Goal: Information Seeking & Learning: Learn about a topic

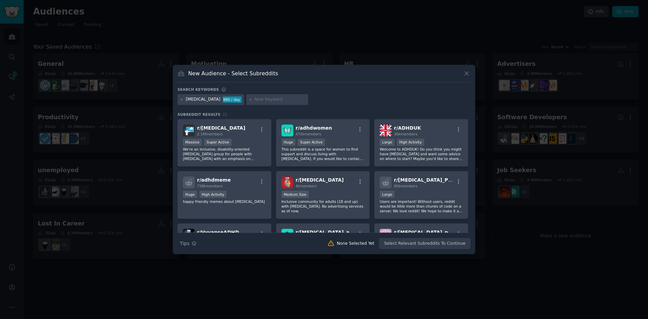
scroll to position [270, 0]
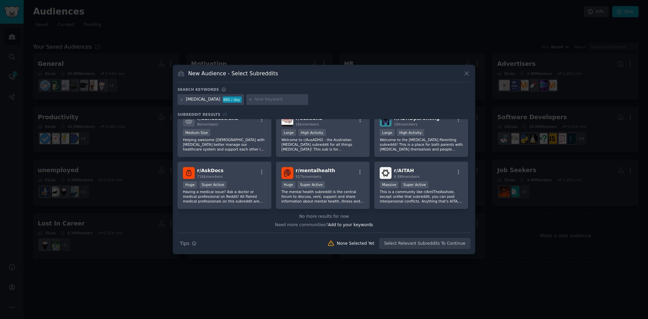
click at [246, 96] on div at bounding box center [277, 99] width 62 height 11
click at [246, 98] on div at bounding box center [277, 99] width 62 height 11
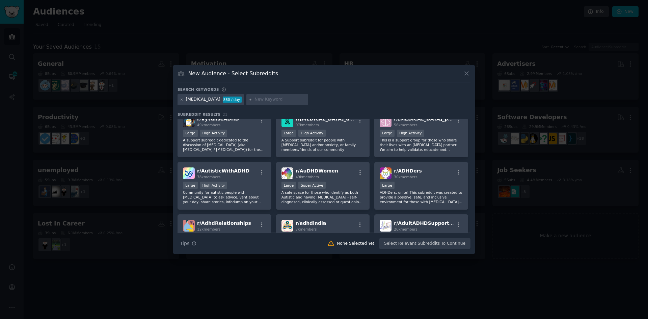
scroll to position [0, 0]
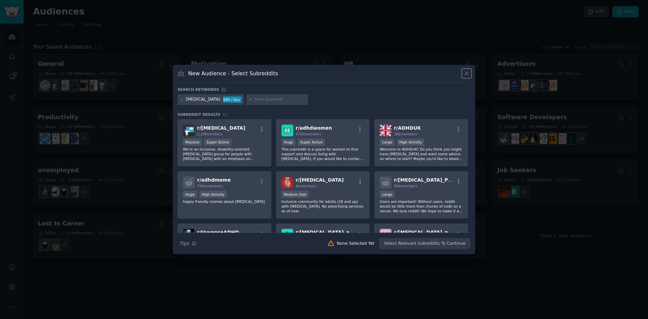
click at [467, 74] on icon at bounding box center [467, 74] width 4 height 4
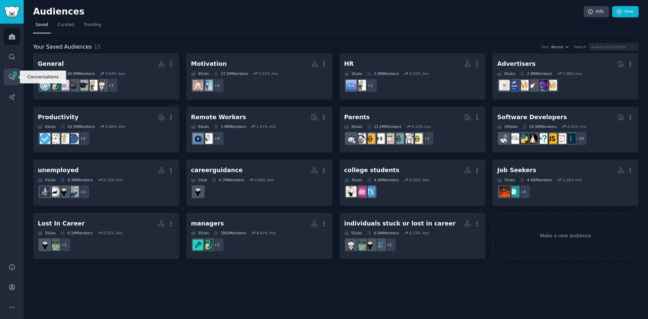
click at [20, 77] on link "Conversations 582" at bounding box center [12, 77] width 17 height 17
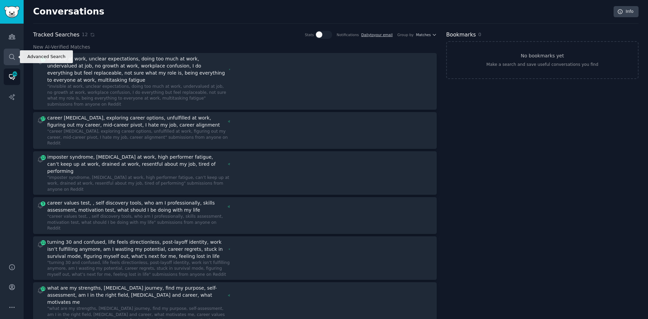
click at [16, 56] on link "Search" at bounding box center [12, 57] width 17 height 17
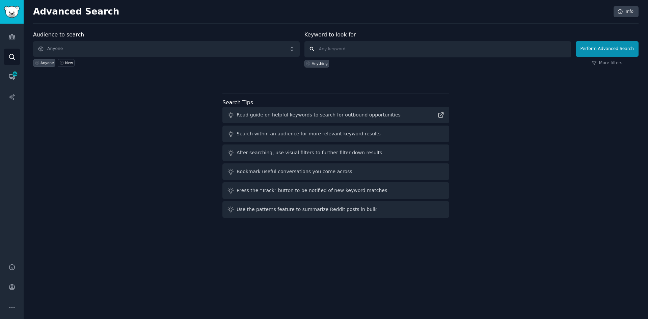
click at [327, 48] on input "text" at bounding box center [438, 49] width 267 height 16
type input "[MEDICAL_DATA]"
click at [324, 64] on div "Anything" at bounding box center [320, 63] width 16 height 5
click at [397, 45] on input "text" at bounding box center [438, 49] width 267 height 16
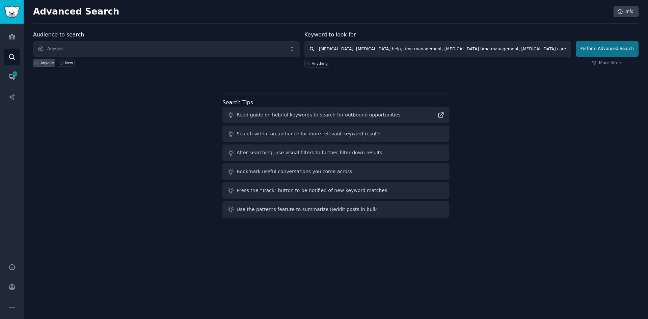
type input "[MEDICAL_DATA], [MEDICAL_DATA] help, time management, [MEDICAL_DATA] time manag…"
click at [591, 48] on button "Perform Advanced Search" at bounding box center [607, 49] width 63 height 16
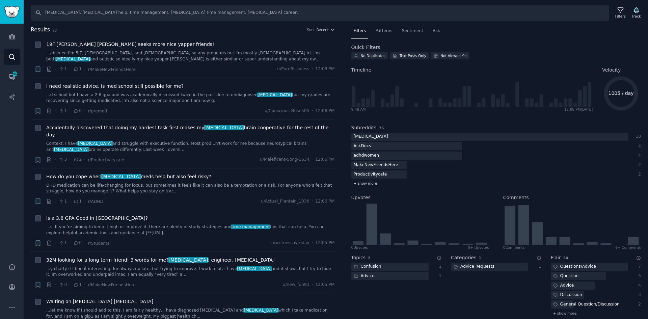
click at [368, 184] on span "+ show more" at bounding box center [366, 183] width 24 height 5
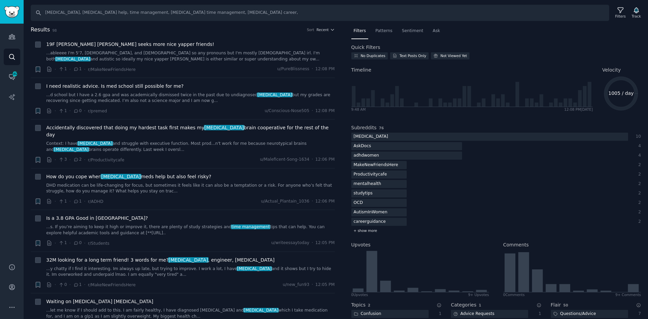
click at [359, 230] on span "+ show more" at bounding box center [366, 230] width 24 height 5
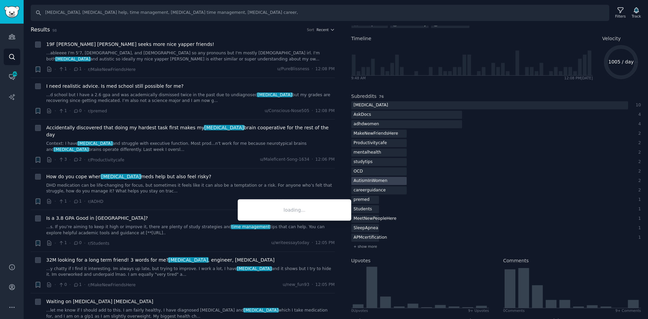
scroll to position [34, 0]
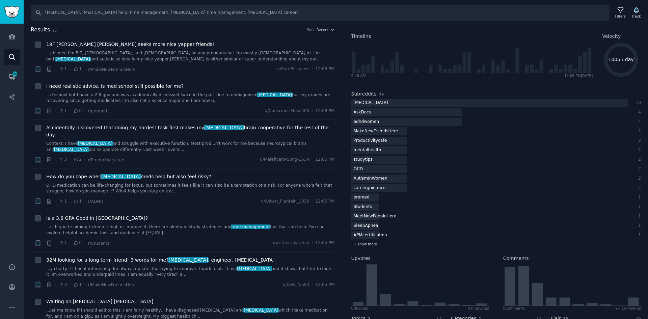
click at [373, 243] on span "+ show more" at bounding box center [366, 244] width 24 height 5
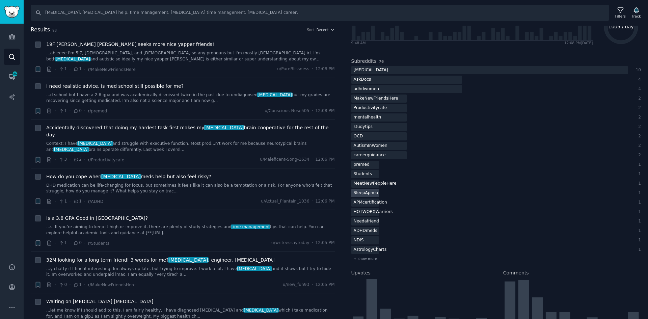
scroll to position [68, 0]
click at [367, 255] on div "+ show more" at bounding box center [496, 257] width 290 height 7
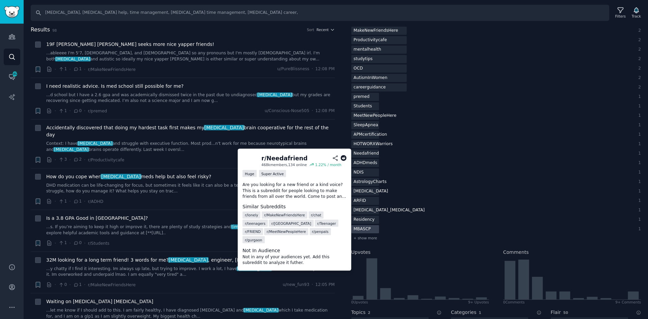
scroll to position [135, 0]
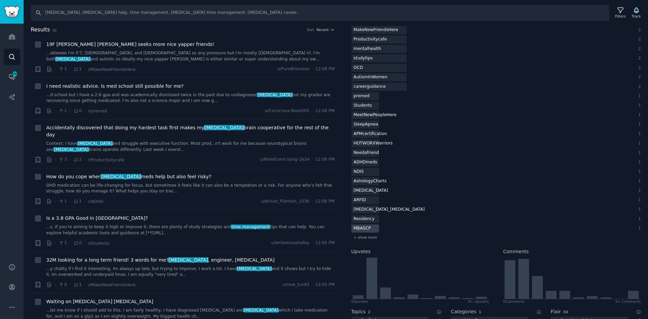
drag, startPoint x: 364, startPoint y: 237, endPoint x: 415, endPoint y: 226, distance: 52.3
click at [364, 238] on span "+ show more" at bounding box center [366, 237] width 24 height 5
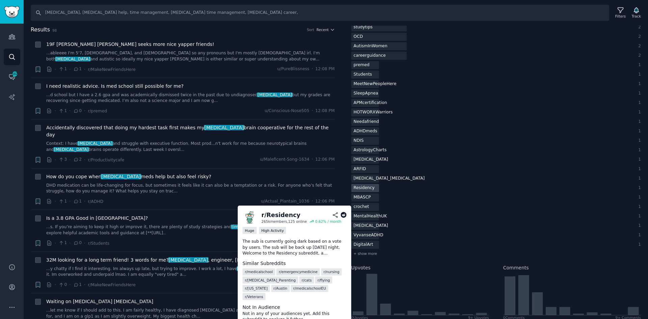
scroll to position [169, 0]
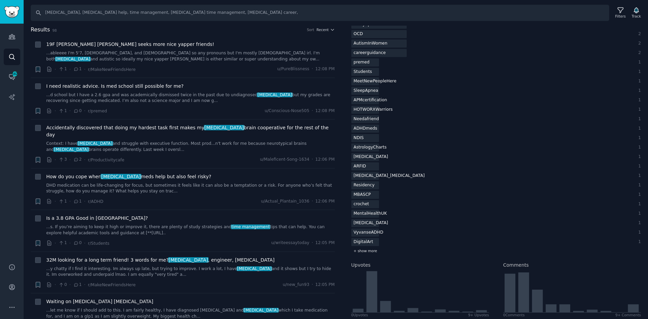
click at [372, 252] on span "+ show more" at bounding box center [366, 250] width 24 height 5
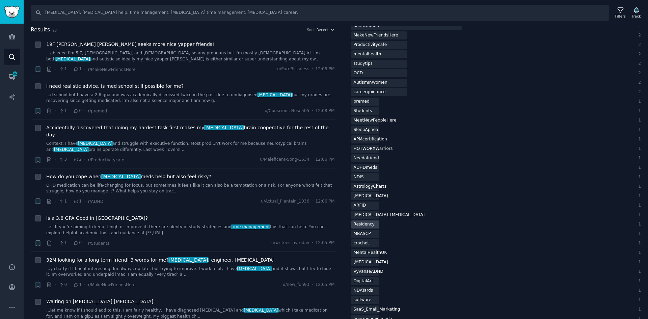
scroll to position [0, 0]
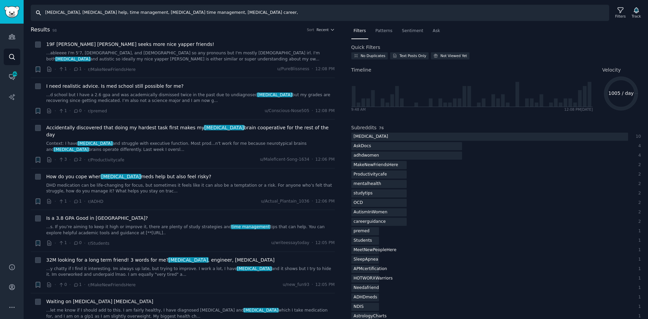
click at [211, 12] on input "[MEDICAL_DATA], [MEDICAL_DATA] help, time management, [MEDICAL_DATA] time manag…" at bounding box center [320, 13] width 579 height 16
click at [193, 12] on input "[MEDICAL_DATA], [MEDICAL_DATA] help, time management, [MEDICAL_DATA] time manag…" at bounding box center [320, 13] width 579 height 16
paste input "[MEDICAL_DATA] time management [MEDICAL_DATA] time management tools [MEDICAL_DA…"
click at [244, 16] on input "[MEDICAL_DATA], [MEDICAL_DATA] help, time management, [MEDICAL_DATA] time manag…" at bounding box center [320, 13] width 579 height 16
paste input "[MEDICAL_DATA] time management, [MEDICAL_DATA] time management tools, [MEDICAL_…"
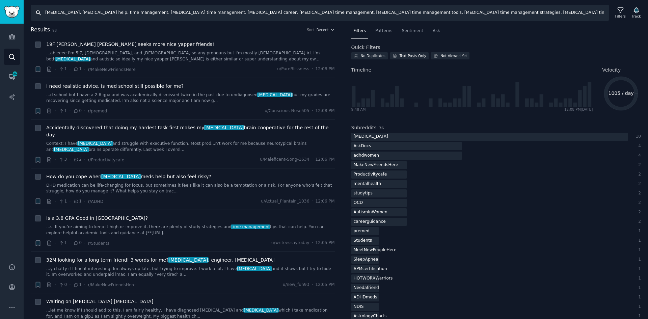
scroll to position [0, 837]
type input "[MEDICAL_DATA], [MEDICAL_DATA] help, time management, [MEDICAL_DATA] time manag…"
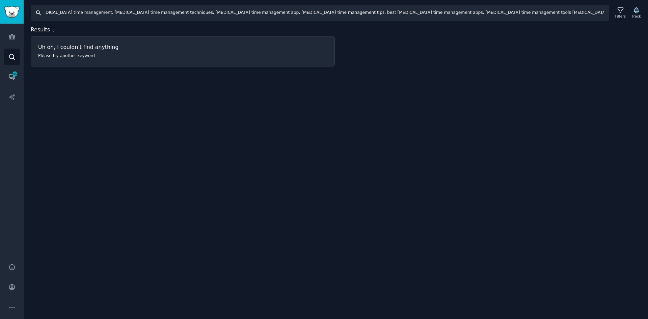
click at [186, 15] on input "[MEDICAL_DATA], [MEDICAL_DATA] help, time management, [MEDICAL_DATA] time manag…" at bounding box center [320, 13] width 579 height 16
click at [172, 14] on input "[MEDICAL_DATA], [MEDICAL_DATA] help, time management, [MEDICAL_DATA] time manag…" at bounding box center [320, 13] width 579 height 16
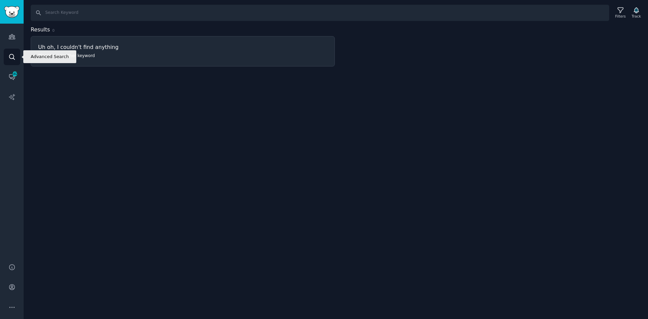
click at [15, 60] on icon "Sidebar" at bounding box center [11, 56] width 7 height 7
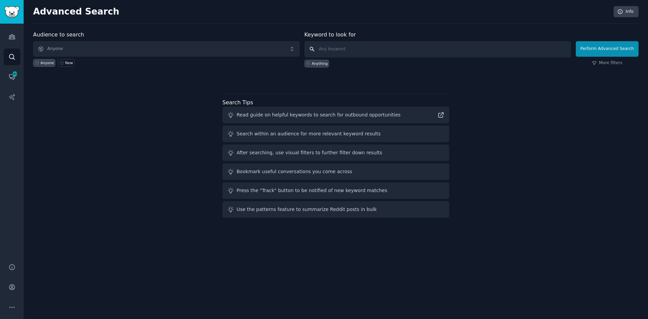
click at [336, 48] on input "text" at bounding box center [438, 49] width 267 height 16
paste input "[MEDICAL_DATA], [MEDICAL_DATA] help, time management, [MEDICAL_DATA] time manag…"
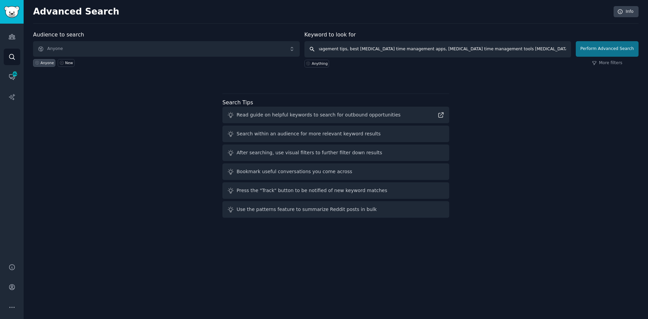
type input "[MEDICAL_DATA], [MEDICAL_DATA] help, time management, [MEDICAL_DATA] time manag…"
click at [594, 48] on button "Perform Advanced Search" at bounding box center [607, 49] width 63 height 16
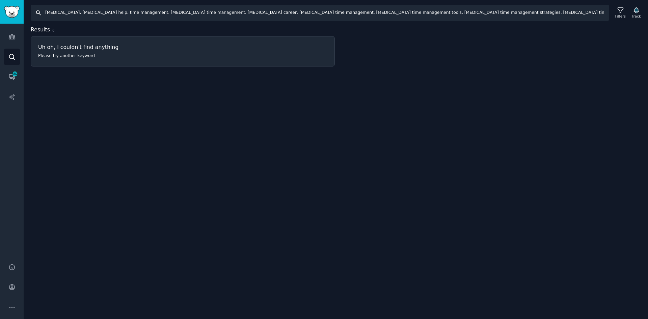
click at [125, 12] on input "[MEDICAL_DATA], [MEDICAL_DATA] help, time management, [MEDICAL_DATA] time manag…" at bounding box center [320, 13] width 579 height 16
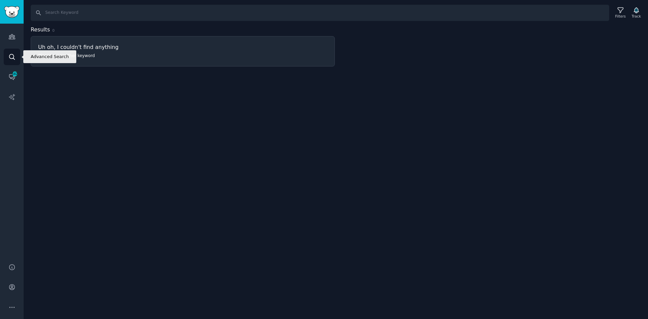
click at [15, 56] on icon "Sidebar" at bounding box center [11, 56] width 7 height 7
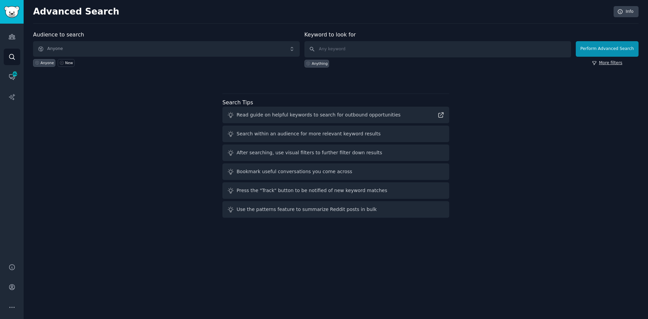
click at [614, 62] on link "More filters" at bounding box center [607, 63] width 30 height 6
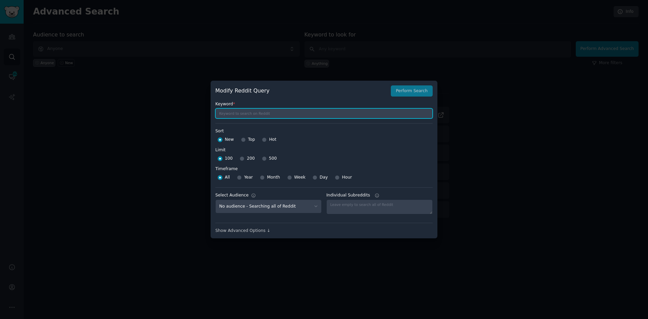
click at [254, 115] on input "text" at bounding box center [323, 113] width 217 height 10
paste input "[MEDICAL_DATA], [MEDICAL_DATA] help, time management, [MEDICAL_DATA] time manag…"
type input "[MEDICAL_DATA], [MEDICAL_DATA] help, time management, [MEDICAL_DATA] time manag…"
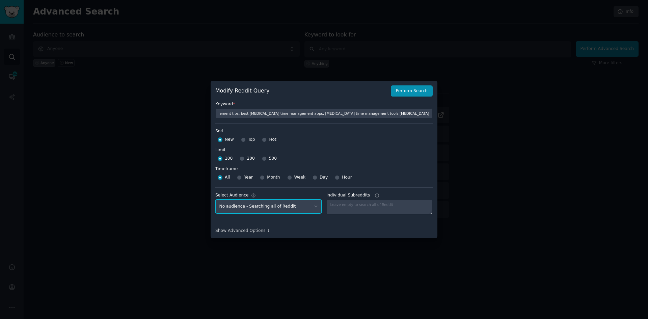
scroll to position [0, 0]
click at [271, 208] on select "No audience - Searching all of Reddit General - 8 Subreddits Motivation - 4 Sub…" at bounding box center [268, 207] width 106 height 14
click at [271, 209] on select "No audience - Searching all of Reddit General - 8 Subreddits Motivation - 4 Sub…" at bounding box center [268, 207] width 106 height 14
click at [414, 91] on button "Perform Search" at bounding box center [412, 90] width 42 height 11
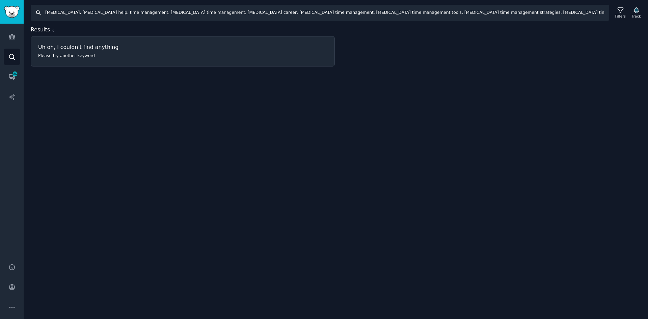
click at [70, 15] on input "[MEDICAL_DATA], [MEDICAL_DATA] help, time management, [MEDICAL_DATA] time manag…" at bounding box center [320, 13] width 579 height 16
click at [638, 12] on icon "button" at bounding box center [636, 10] width 5 height 5
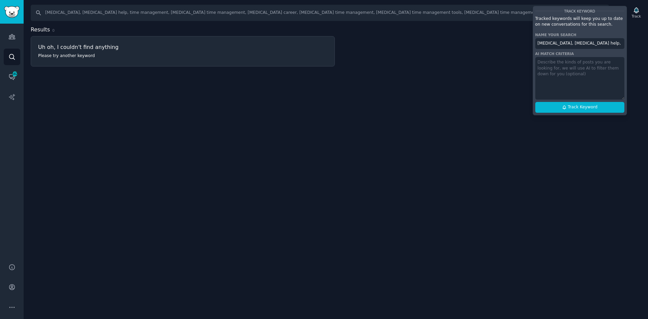
click at [589, 45] on input "[MEDICAL_DATA], [MEDICAL_DATA] help, time management, [MEDICAL_DATA] time manag…" at bounding box center [579, 43] width 89 height 11
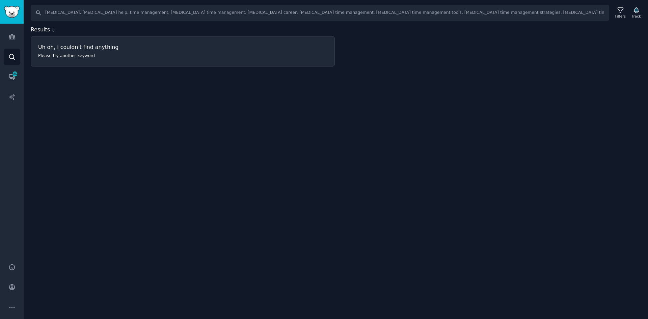
drag, startPoint x: 200, startPoint y: 14, endPoint x: 27, endPoint y: 16, distance: 172.9
click at [27, 16] on div "Search [MEDICAL_DATA], [MEDICAL_DATA] help, time management, [MEDICAL_DATA] tim…" at bounding box center [336, 10] width 625 height 21
click at [340, 15] on input "best ai tools for adhd time management, adhd time management strategies adults,…" at bounding box center [320, 13] width 579 height 16
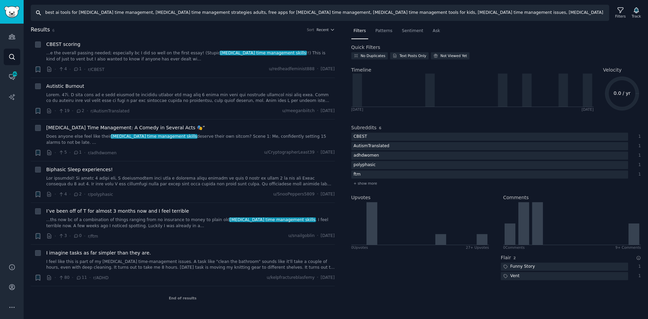
drag, startPoint x: 70, startPoint y: 10, endPoint x: 71, endPoint y: 14, distance: 3.7
click at [70, 10] on input "best ai tools for adhd time management, adhd time management strategies adults,…" at bounding box center [320, 13] width 579 height 16
paste input "adhd, adhd help, time management, adhd time management, adhd career, adhd time …"
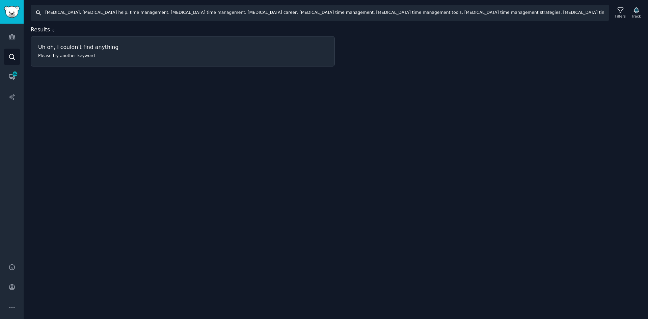
click at [79, 16] on input "adhd, adhd help, time management, adhd time management, adhd career, adhd time …" at bounding box center [320, 13] width 579 height 16
paste input "adhd time management, adhd career, adhd time management, adhd time management t…"
click at [71, 11] on input "adhd, adhd help, adhd time management, adhd career, adhd time management, adhd …" at bounding box center [320, 13] width 579 height 16
paste input "text"
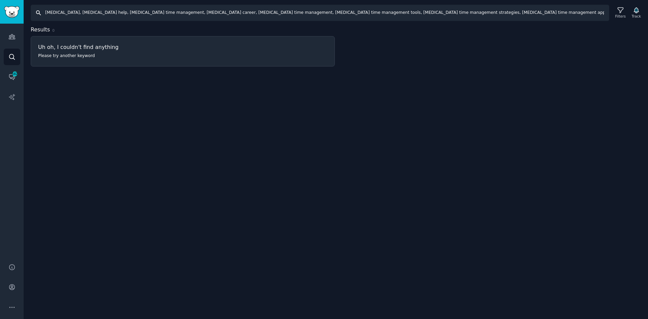
scroll to position [0, 1]
type input "adhd, adhd help, adhd time management, adhd career, adhd time management, adhd …"
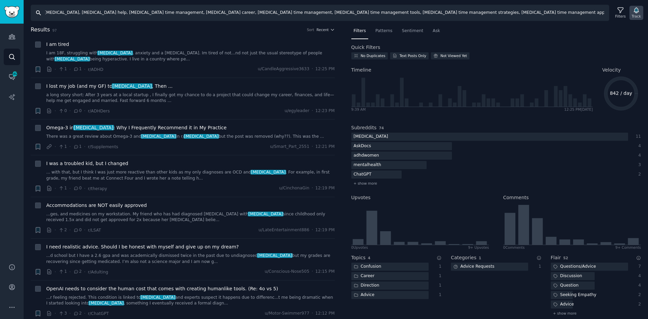
click at [636, 14] on icon "button" at bounding box center [636, 10] width 7 height 7
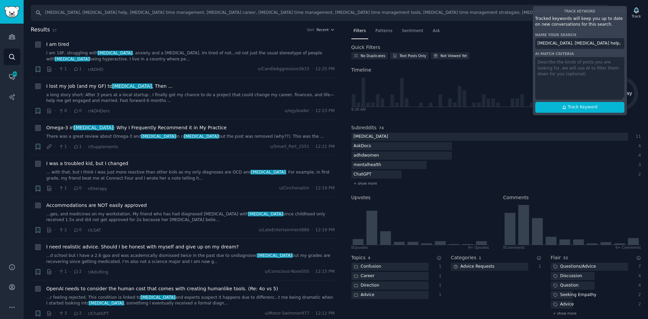
click at [587, 92] on textarea at bounding box center [579, 78] width 89 height 43
type textarea "any post related to adhd time management asking for tools or help"
click at [593, 106] on span "Track Keyword" at bounding box center [583, 107] width 30 height 6
click at [578, 82] on textarea "any post related to adhd time management asking for tools or help" at bounding box center [579, 78] width 89 height 43
click at [598, 43] on input "adhd, adhd help, adhd time management, adhd career, adhd time management, adhd …" at bounding box center [579, 43] width 89 height 11
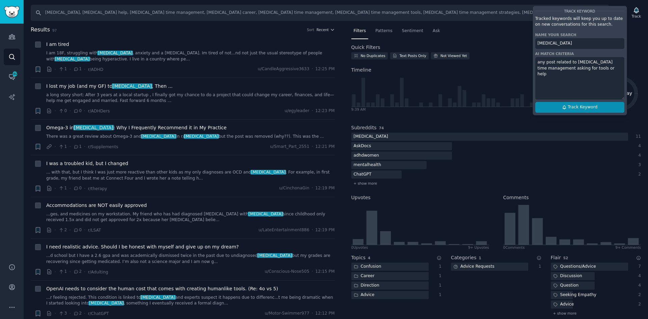
click at [590, 106] on span "Track Keyword" at bounding box center [583, 107] width 30 height 6
type input "[MEDICAL_DATA]"
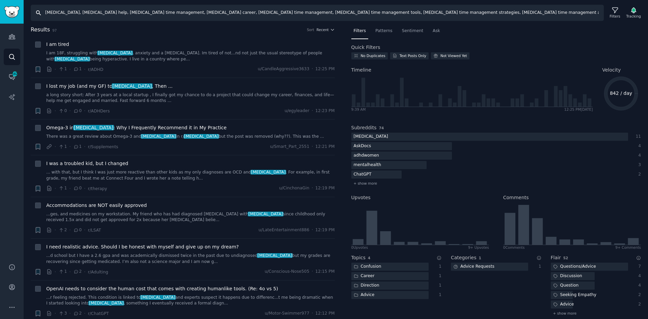
click at [71, 15] on input "adhd, adhd help, adhd time management, adhd career, adhd time management, adhd …" at bounding box center [317, 13] width 573 height 16
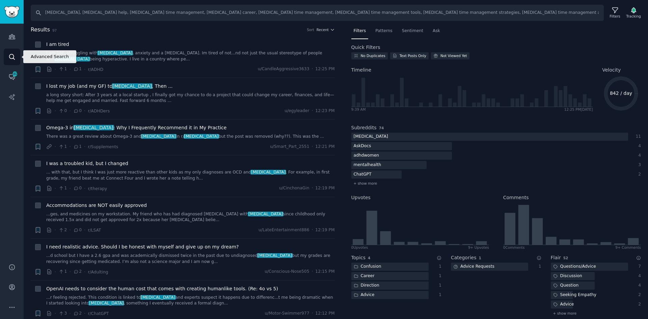
click at [15, 55] on icon "Sidebar" at bounding box center [11, 56] width 7 height 7
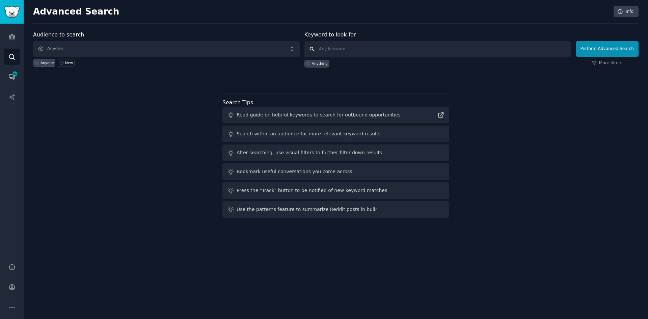
click at [331, 46] on input "text" at bounding box center [438, 49] width 267 height 16
paste input "adhd time management tools adult, adhd time management challenges, adhd time ma…"
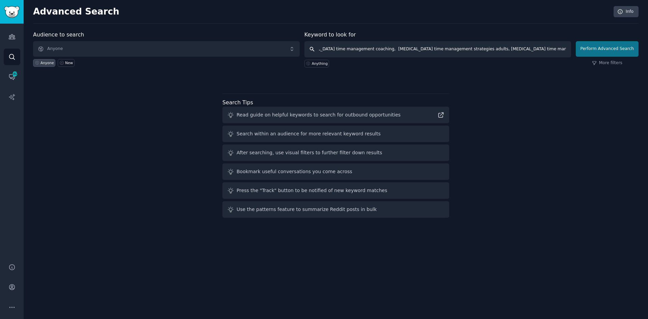
type input "adhd time management tools adult, adhd time management challenges, adhd time ma…"
click at [618, 47] on button "Perform Advanced Search" at bounding box center [607, 49] width 63 height 16
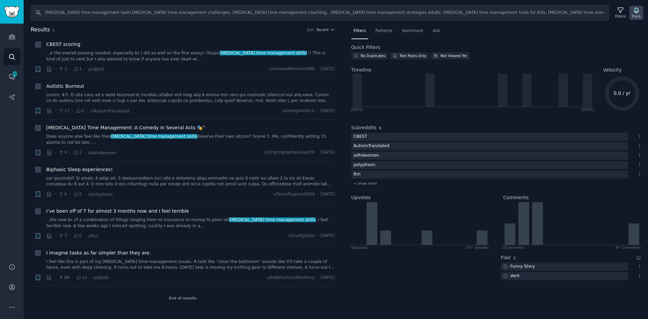
click at [637, 14] on div "Track" at bounding box center [636, 16] width 9 height 5
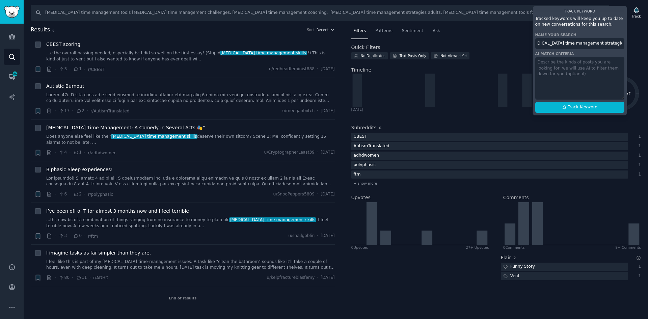
scroll to position [0, 372]
drag, startPoint x: 593, startPoint y: 43, endPoint x: 621, endPoint y: 48, distance: 28.4
click at [621, 48] on input "adhd time management tools adult, adhd time management challenges, adhd time ma…" at bounding box center [579, 43] width 89 height 11
type input "adhd time management tools"
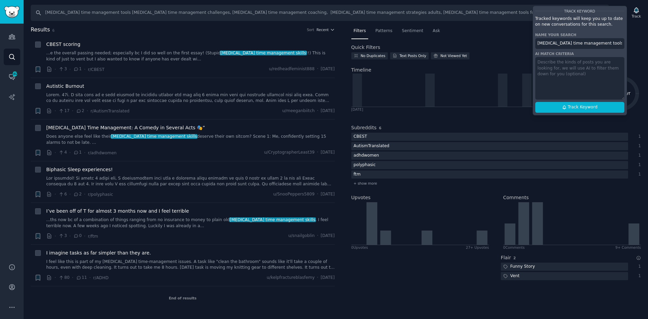
click at [598, 68] on textarea at bounding box center [579, 78] width 89 height 43
paste textarea "adhd time management tools adult, adhd time management challenges, adhd time ma…"
type textarea "adhd time management tools adult, adhd time management challenges, adhd time ma…"
type textarea "Tools about adhd help. adhd workplace issues"
click at [596, 105] on span "Track Keyword" at bounding box center [583, 107] width 30 height 6
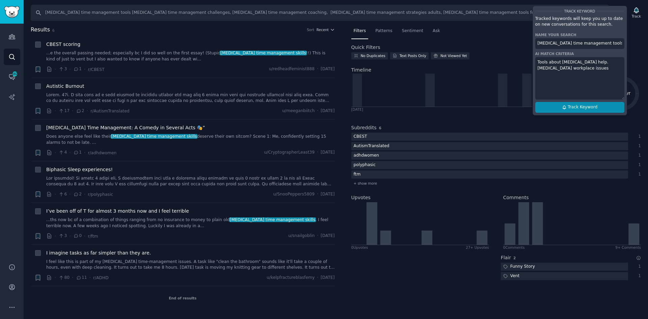
type input "adhd time management tools"
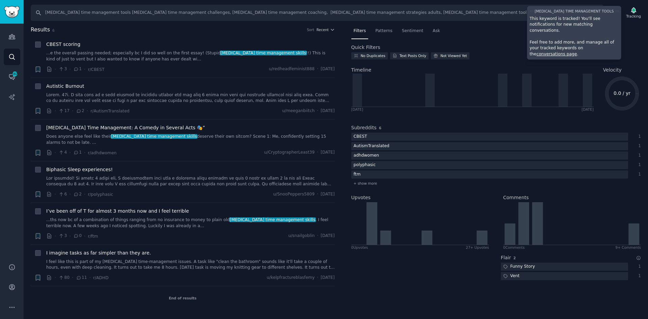
click at [577, 52] on link "conversations page" at bounding box center [556, 54] width 41 height 5
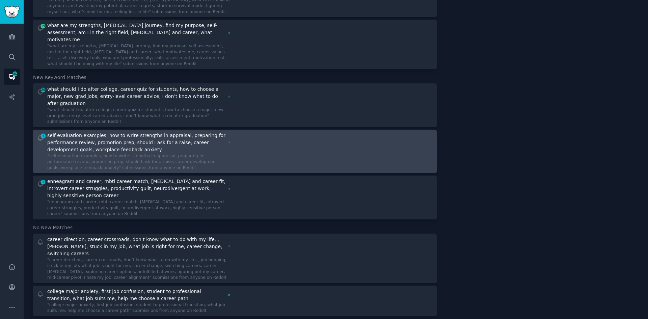
scroll to position [342, 0]
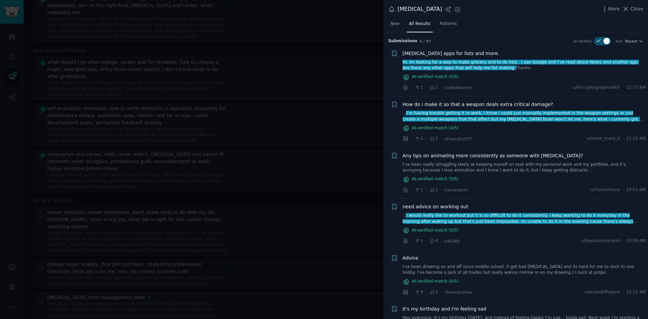
click at [29, 92] on div at bounding box center [324, 159] width 648 height 319
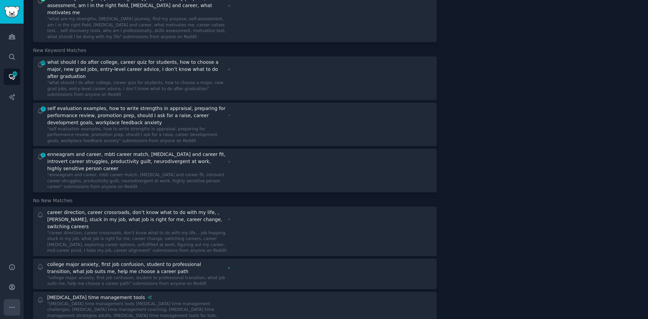
click at [14, 305] on icon "Sidebar" at bounding box center [11, 307] width 7 height 7
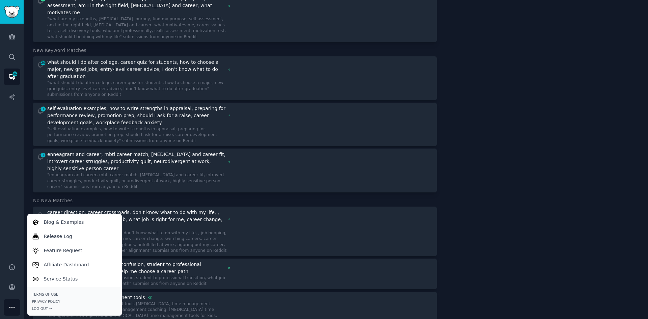
click at [15, 305] on icon "Sidebar" at bounding box center [11, 307] width 7 height 7
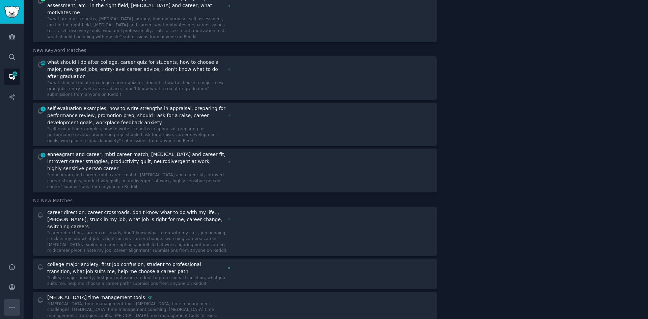
click at [16, 306] on button "More" at bounding box center [12, 307] width 17 height 17
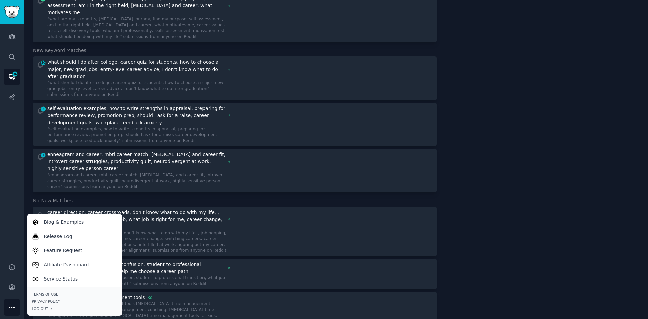
click at [523, 148] on div "Bookmarks 0 No bookmarks yet Make a search and save useful conversations you fi…" at bounding box center [542, 45] width 192 height 713
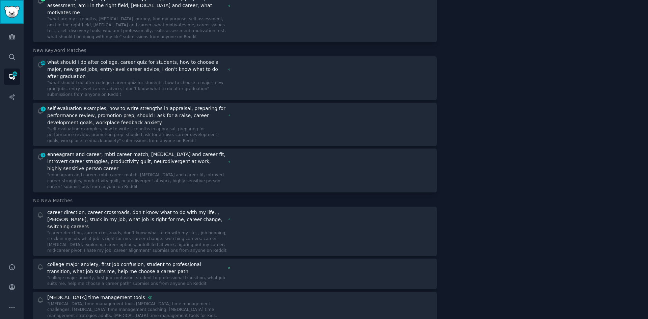
click at [15, 17] on img "Sidebar" at bounding box center [12, 12] width 16 height 12
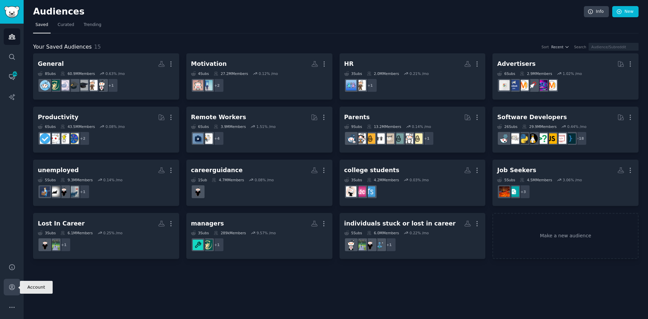
click at [14, 289] on icon "Sidebar" at bounding box center [11, 287] width 7 height 7
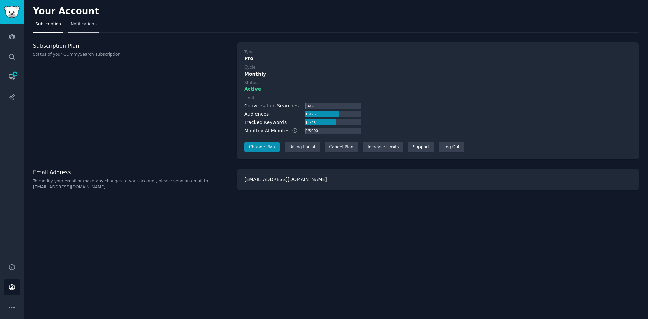
click at [80, 27] on link "Notifications" at bounding box center [83, 26] width 31 height 14
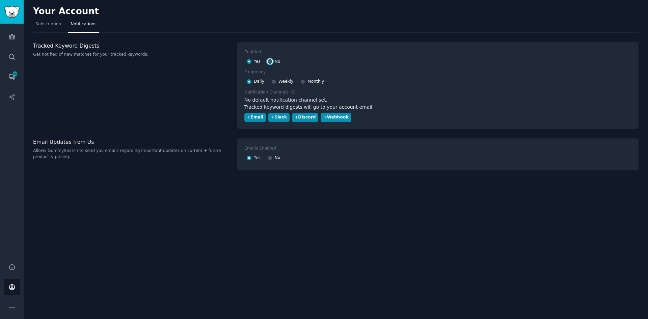
click at [269, 59] on input "No" at bounding box center [270, 61] width 5 height 5
radio input "false"
radio input "true"
click at [113, 93] on div "Tracked Keyword Digests Get notified of new matches for your tracked keywords." at bounding box center [131, 85] width 197 height 87
click at [113, 117] on div "Tracked Keyword Digests Get notified of new matches for your tracked keywords." at bounding box center [131, 85] width 197 height 87
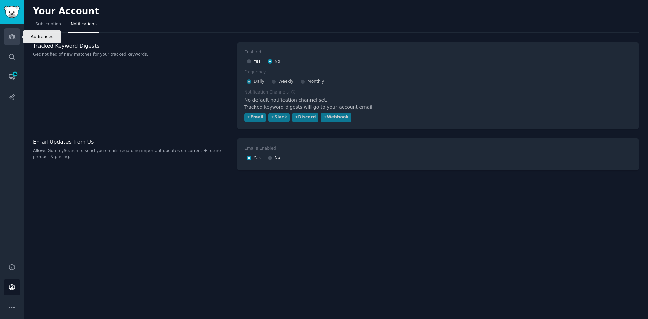
click at [16, 37] on link "Audiences" at bounding box center [12, 36] width 17 height 17
